Goal: Information Seeking & Learning: Understand process/instructions

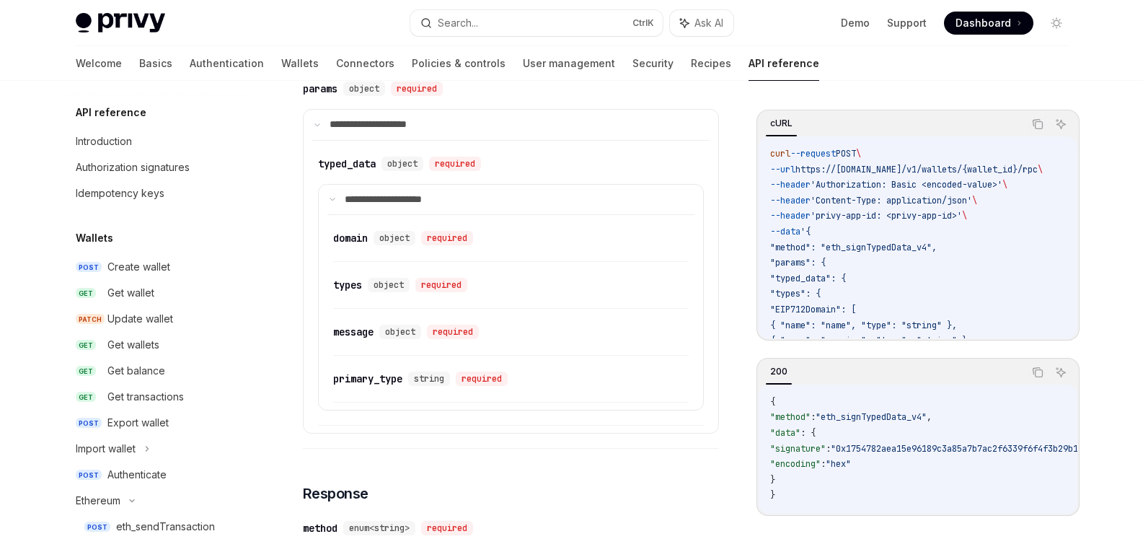
scroll to position [243, 0]
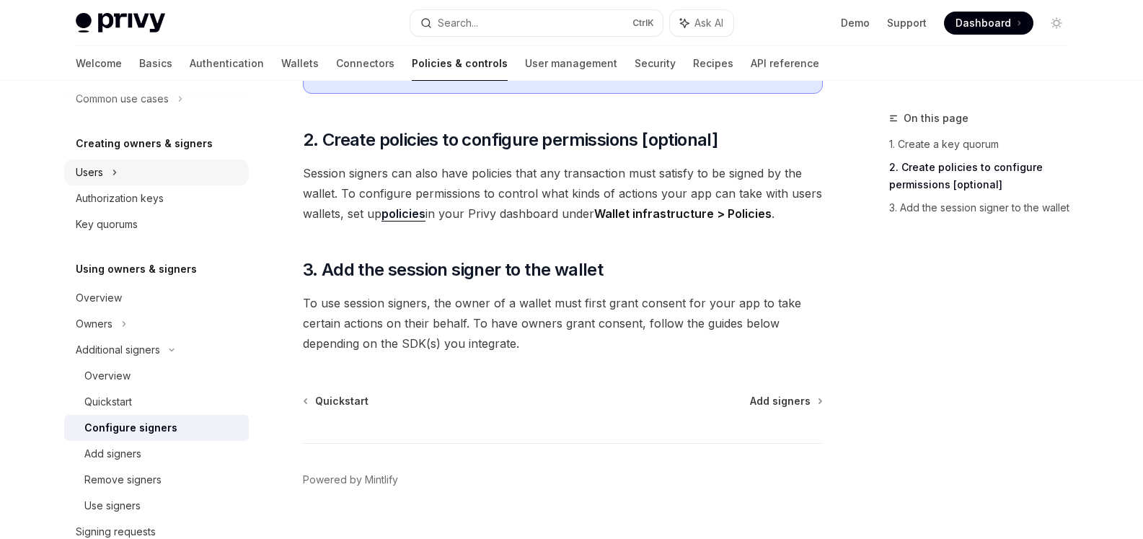
scroll to position [243, 0]
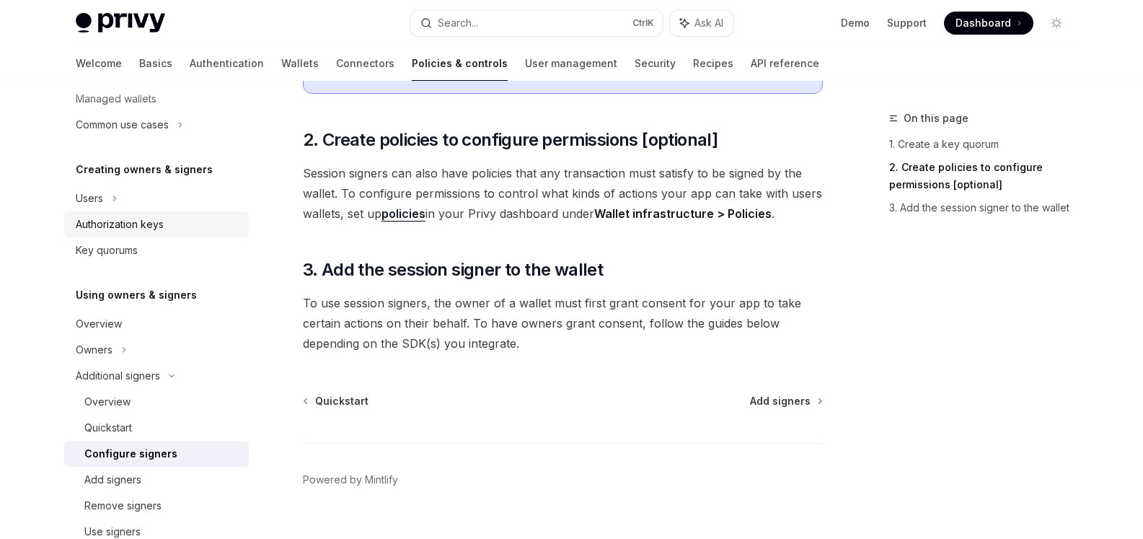
click at [146, 221] on div "Authorization keys" at bounding box center [120, 224] width 88 height 17
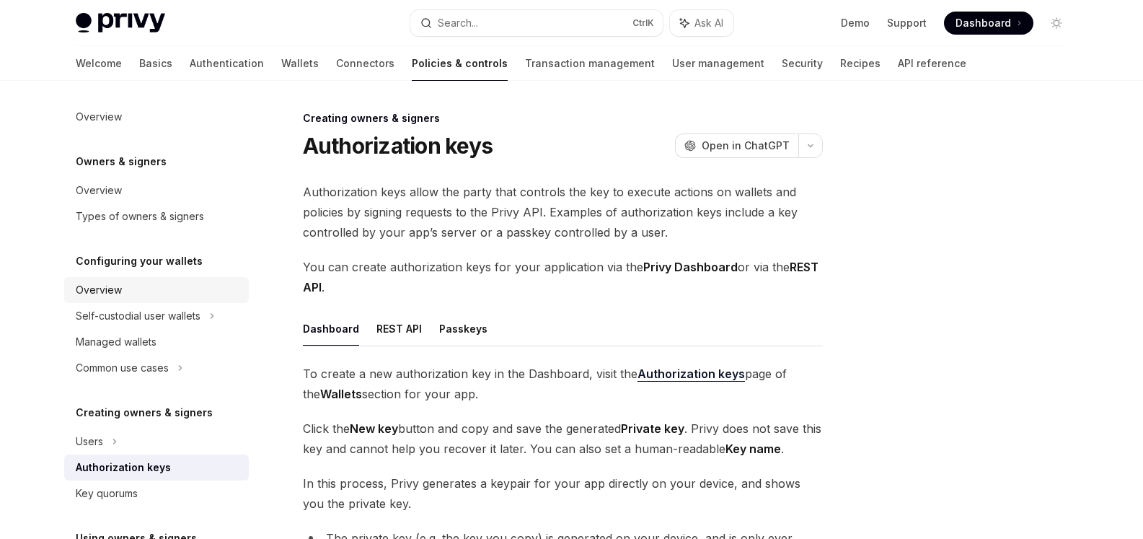
click at [118, 284] on div "Overview" at bounding box center [99, 289] width 46 height 17
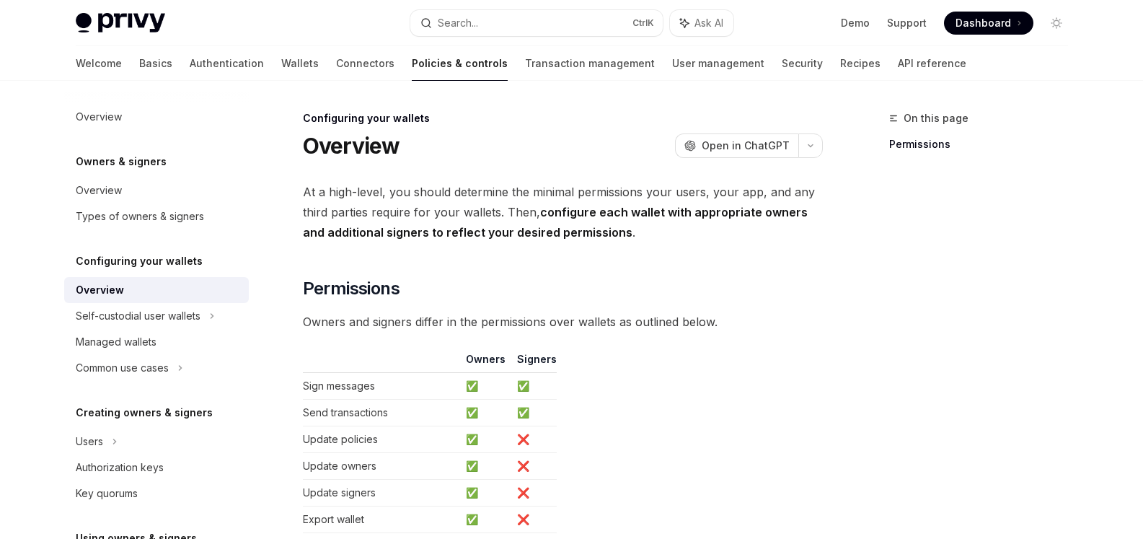
click at [115, 289] on div "Overview" at bounding box center [100, 289] width 48 height 17
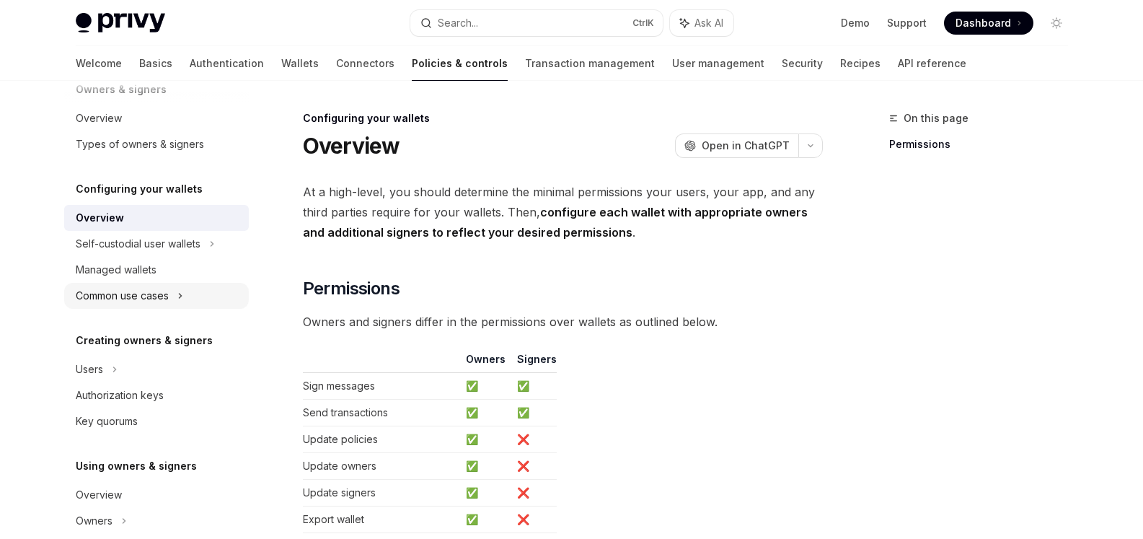
scroll to position [144, 0]
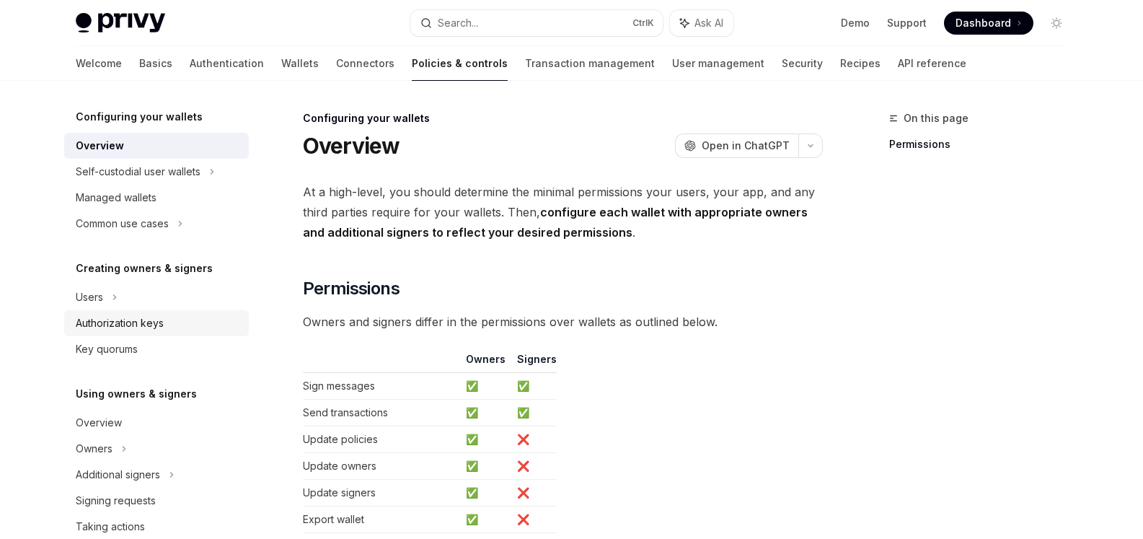
click at [136, 320] on div "Authorization keys" at bounding box center [120, 322] width 88 height 17
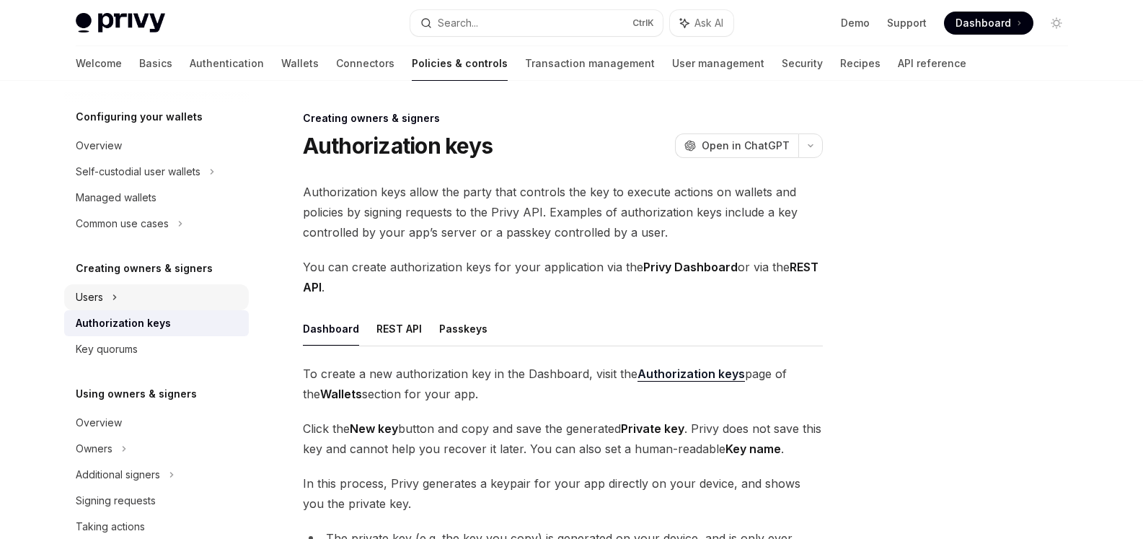
click at [113, 301] on icon at bounding box center [115, 297] width 6 height 17
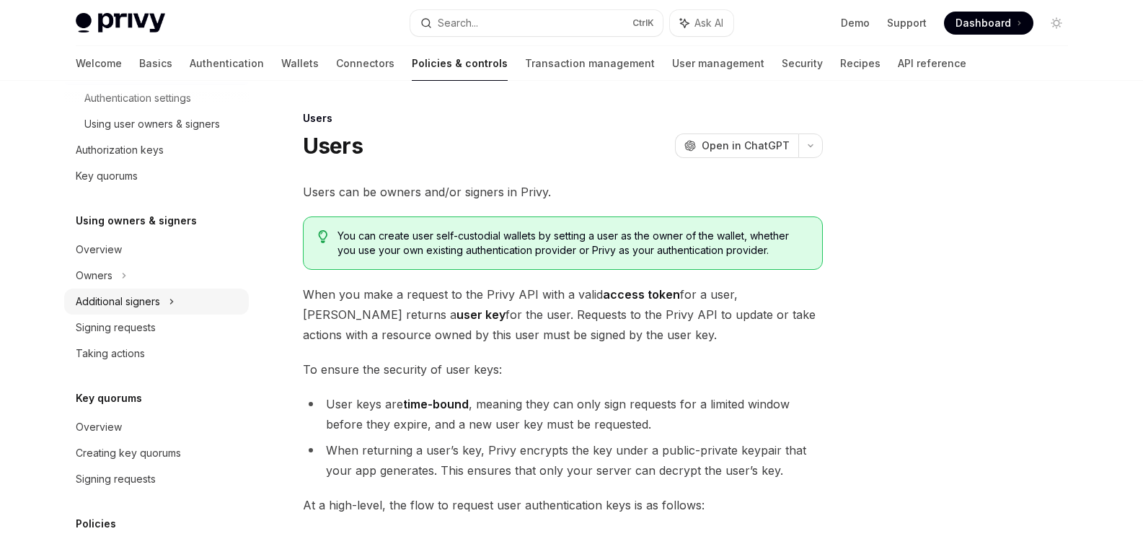
scroll to position [361, 0]
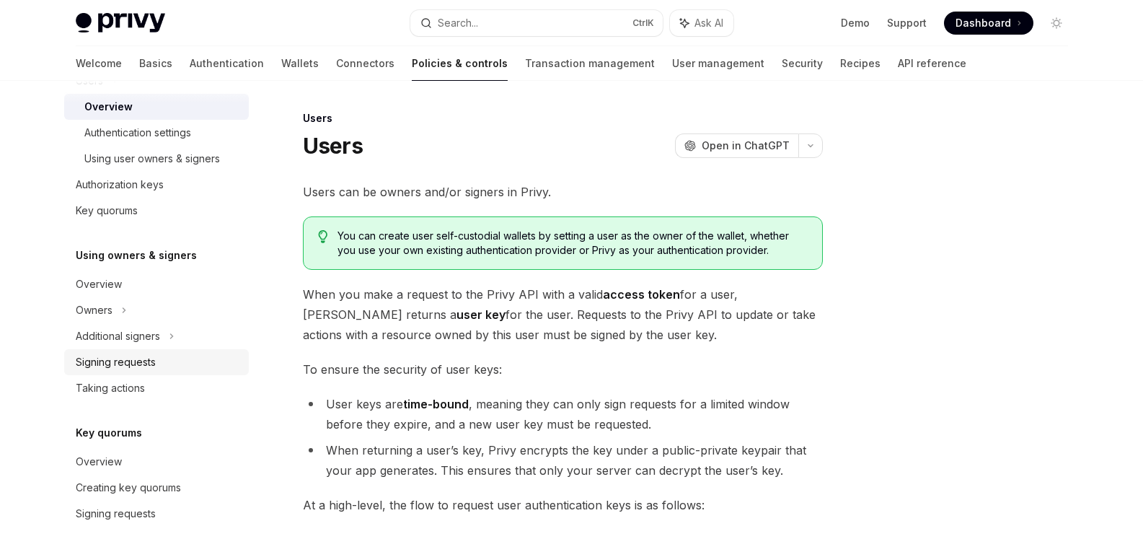
click at [118, 357] on div "Signing requests" at bounding box center [116, 361] width 80 height 17
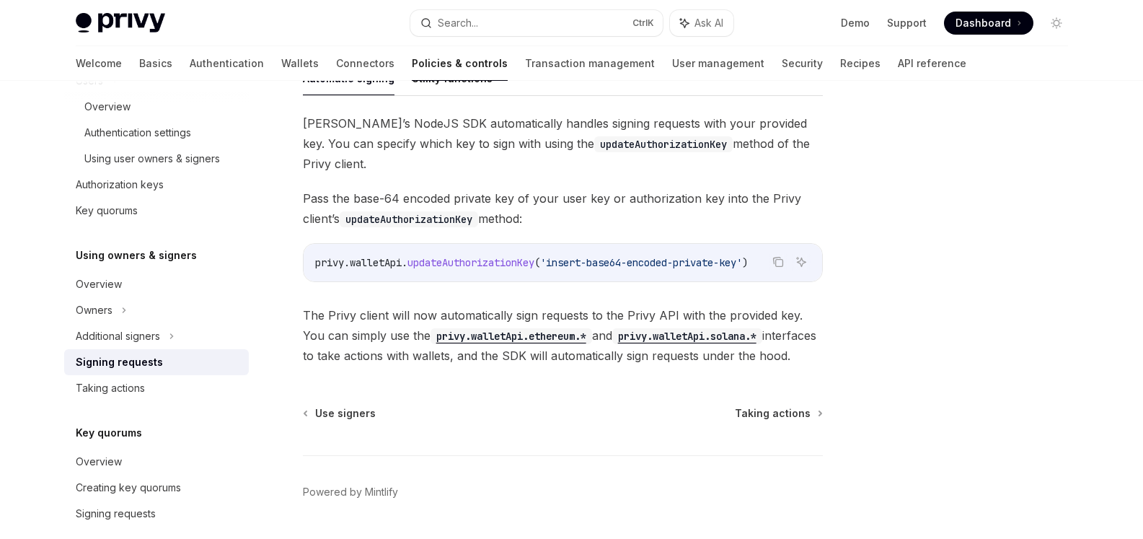
scroll to position [503, 0]
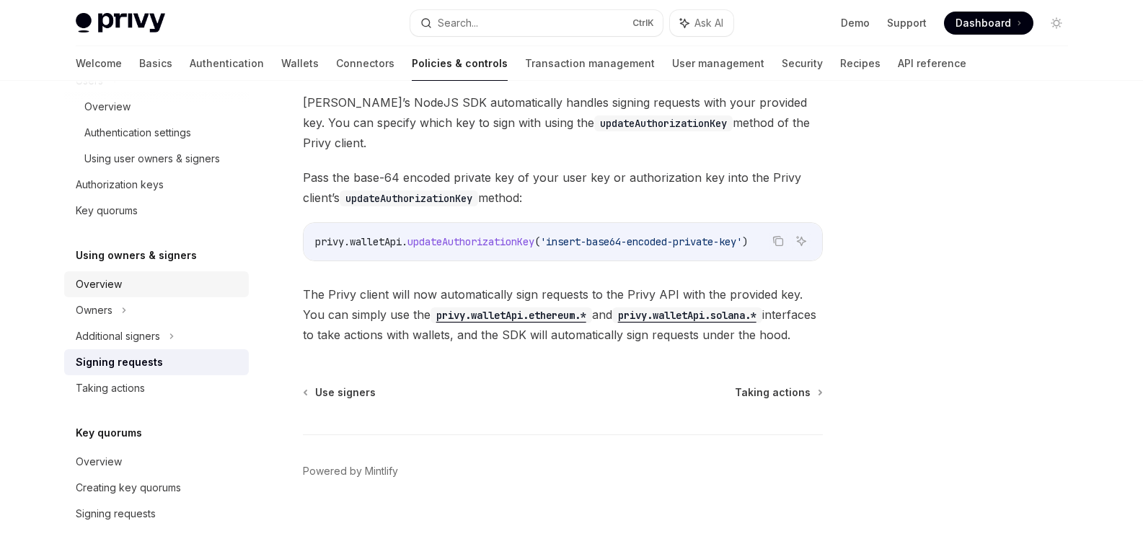
click at [118, 281] on div "Overview" at bounding box center [99, 284] width 46 height 17
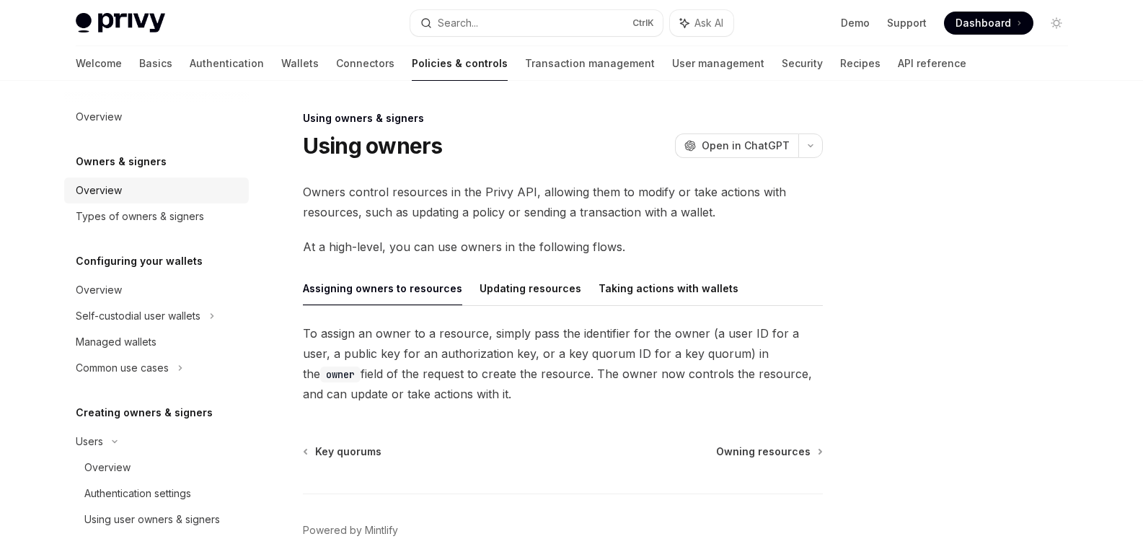
click at [100, 190] on div "Overview" at bounding box center [99, 190] width 46 height 17
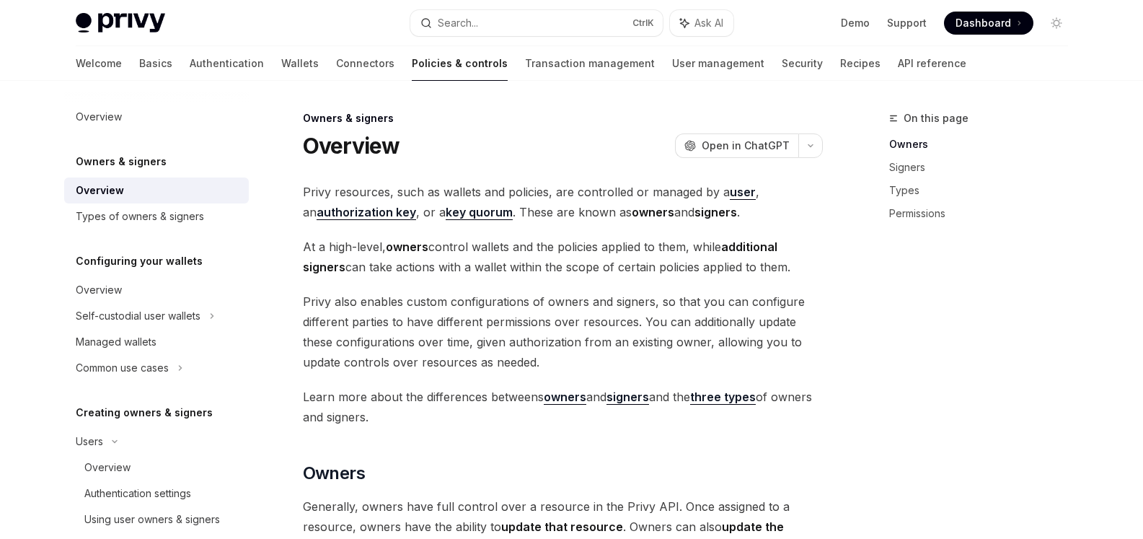
click at [105, 159] on h5 "Owners & signers" at bounding box center [121, 161] width 91 height 17
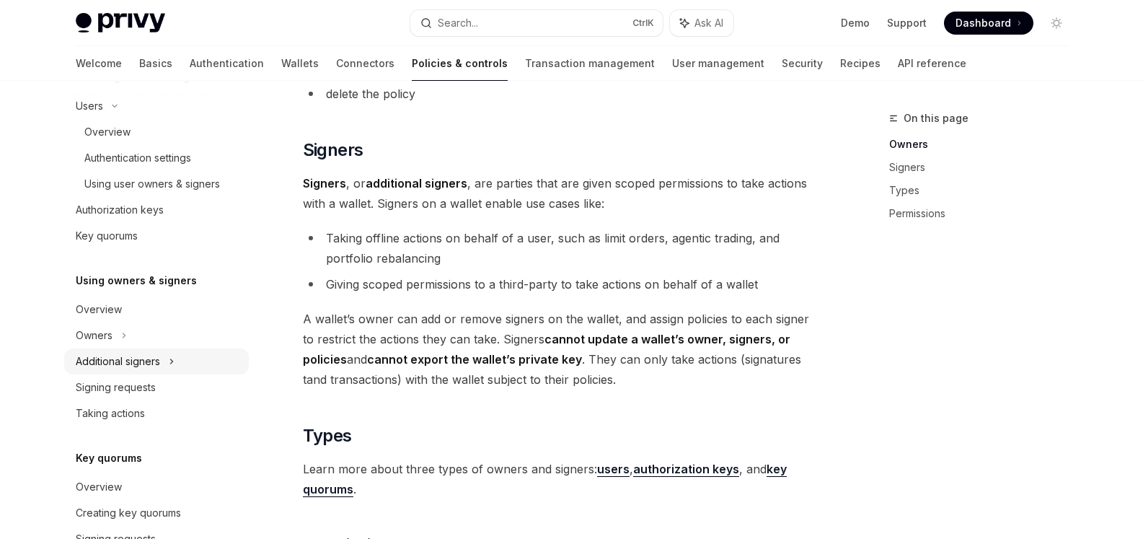
scroll to position [361, 0]
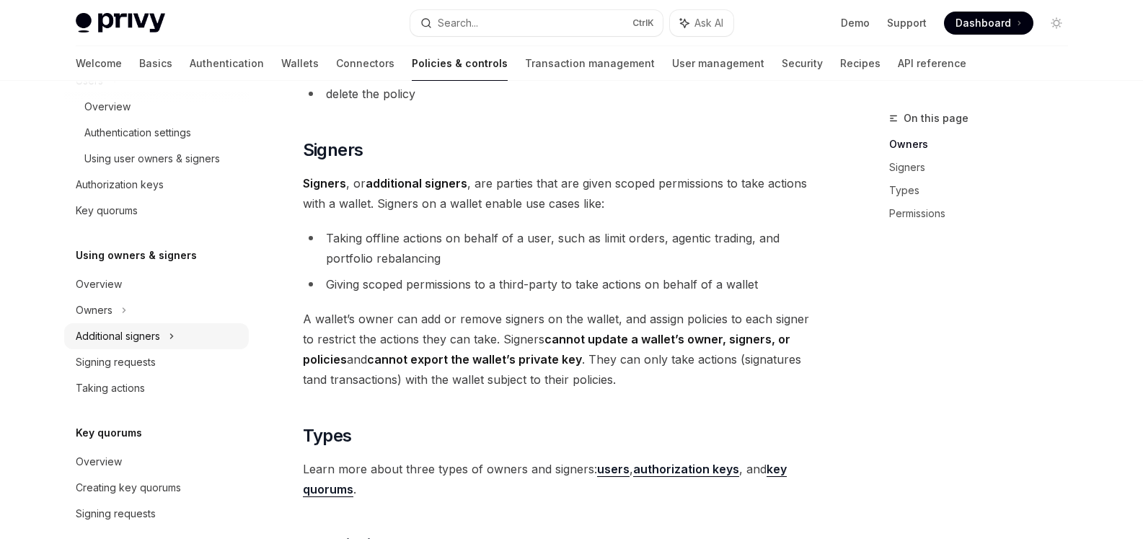
click at [157, 330] on div "Additional signers" at bounding box center [118, 335] width 84 height 17
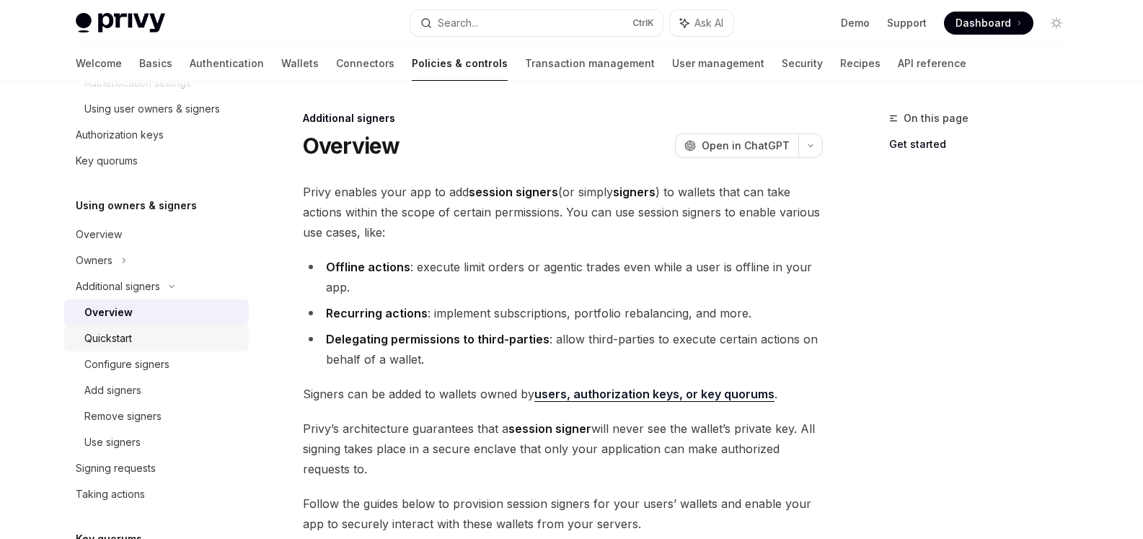
scroll to position [433, 0]
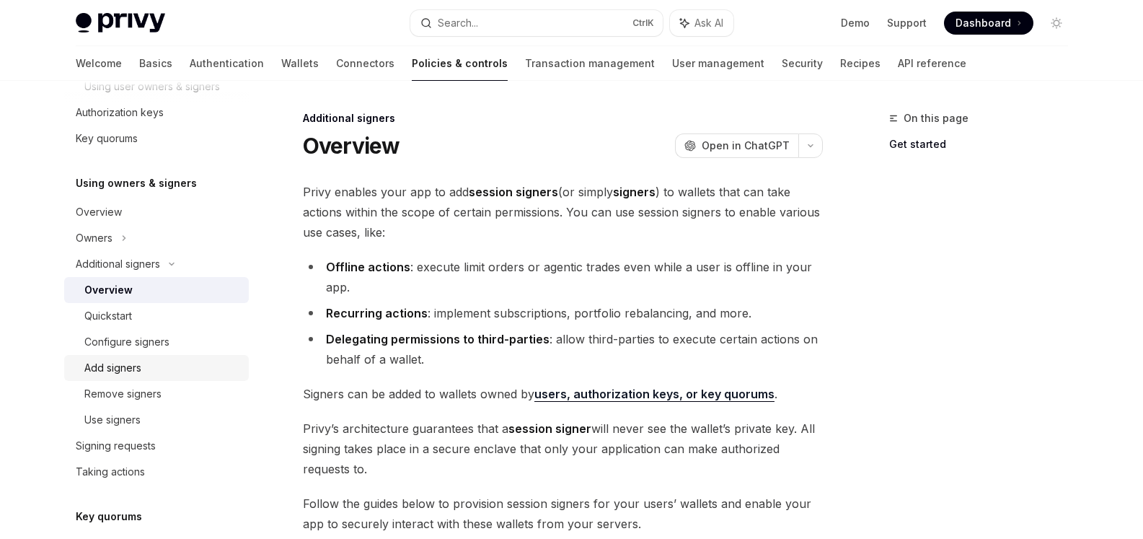
click at [115, 364] on div "Add signers" at bounding box center [112, 367] width 57 height 17
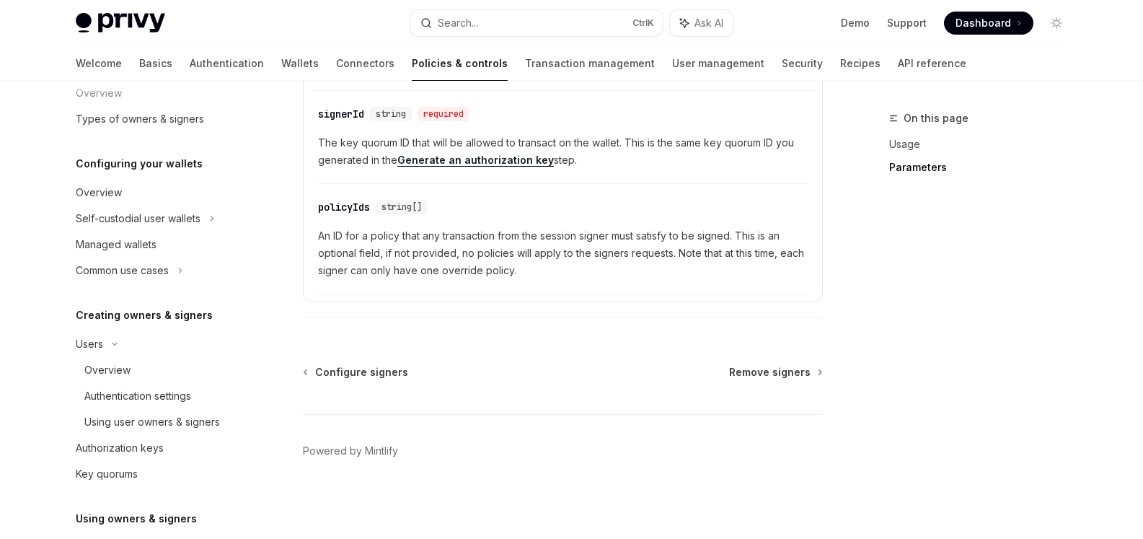
scroll to position [72, 0]
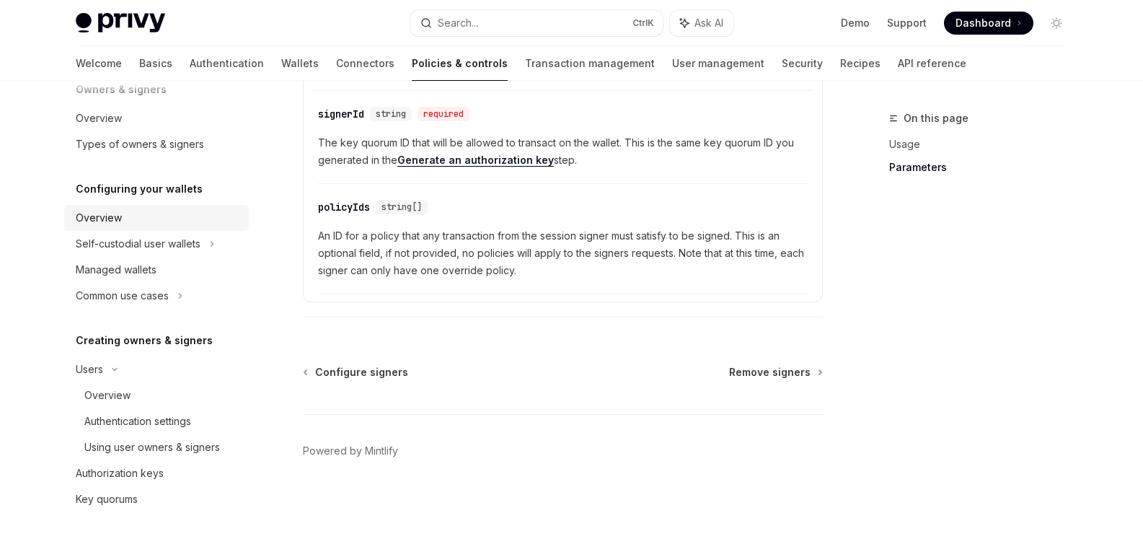
click at [115, 214] on div "Overview" at bounding box center [99, 217] width 46 height 17
type textarea "*"
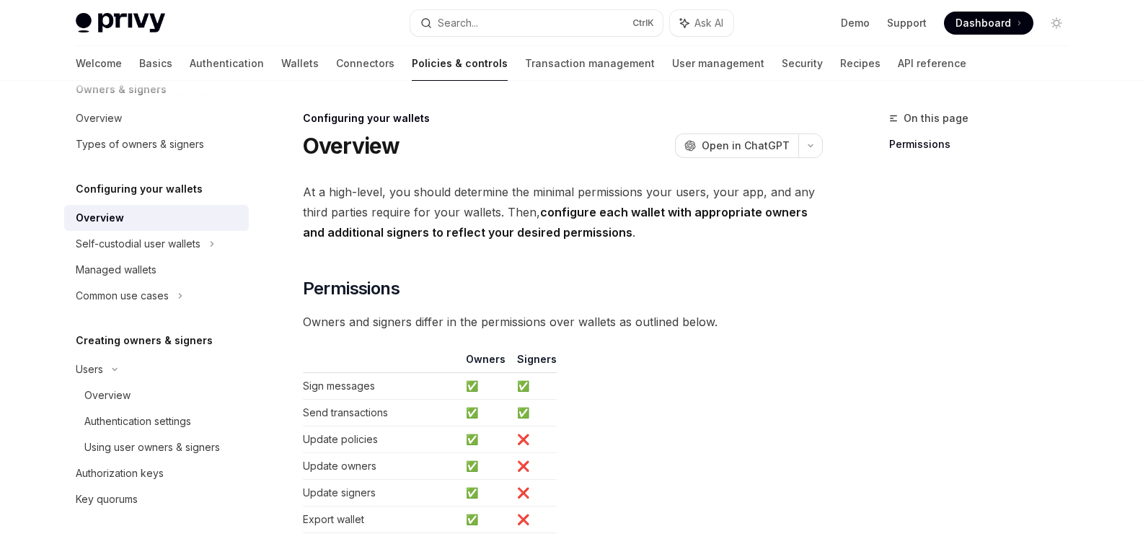
click at [503, 193] on span "At a high-level, you should determine the minimal permissions your users, your …" at bounding box center [563, 212] width 520 height 61
